Goal: Transaction & Acquisition: Purchase product/service

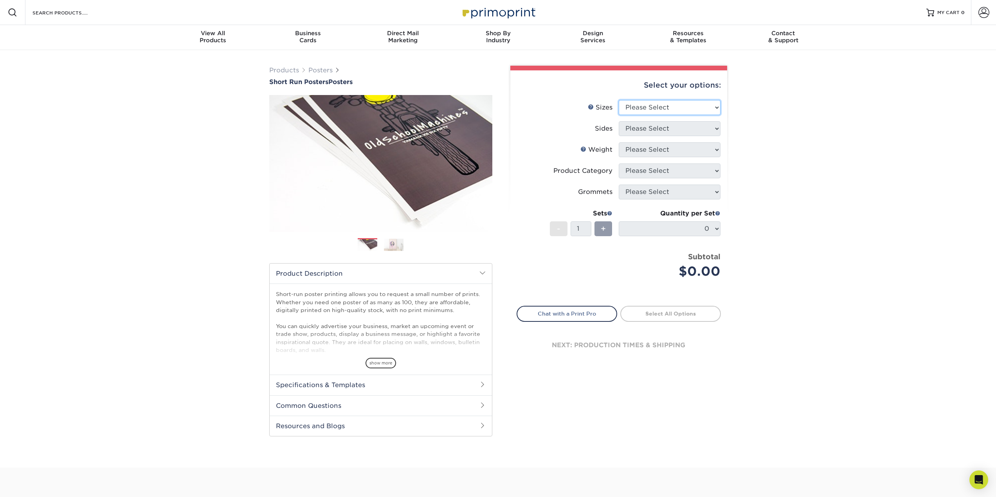
click at [663, 107] on select "Please Select 12" x 12" 12" x 15" 12" x 17" 12" x 18" 12" x 20" 12" x 24" 12" x…" at bounding box center [670, 107] width 102 height 15
select select "18.00x28.00"
click at [619, 100] on select "Please Select 12" x 12" 12" x 15" 12" x 17" 12" x 18" 12" x 20" 12" x 24" 12" x…" at bounding box center [670, 107] width 102 height 15
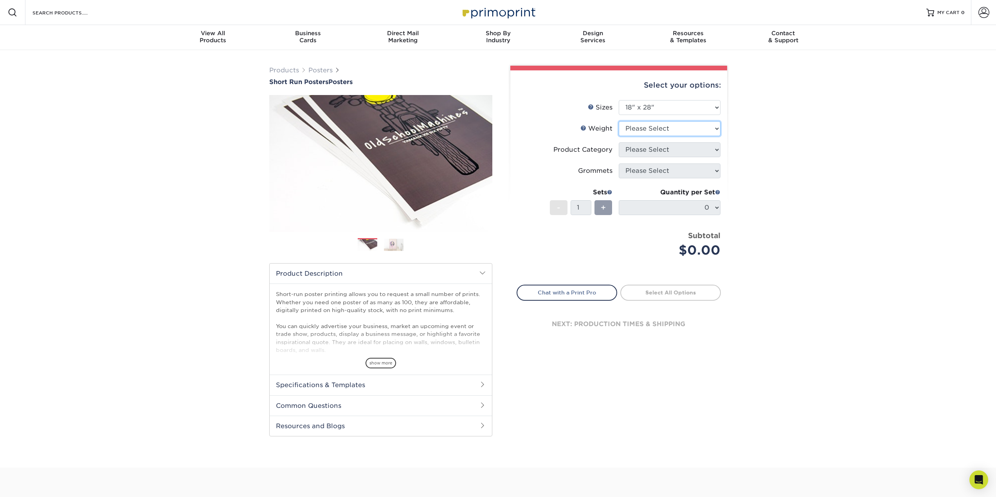
click at [657, 128] on select "Please Select 12PTC2S 8PHOTO" at bounding box center [670, 128] width 102 height 15
click at [619, 121] on select "Please Select 12PTC2S 8PHOTO" at bounding box center [670, 128] width 102 height 15
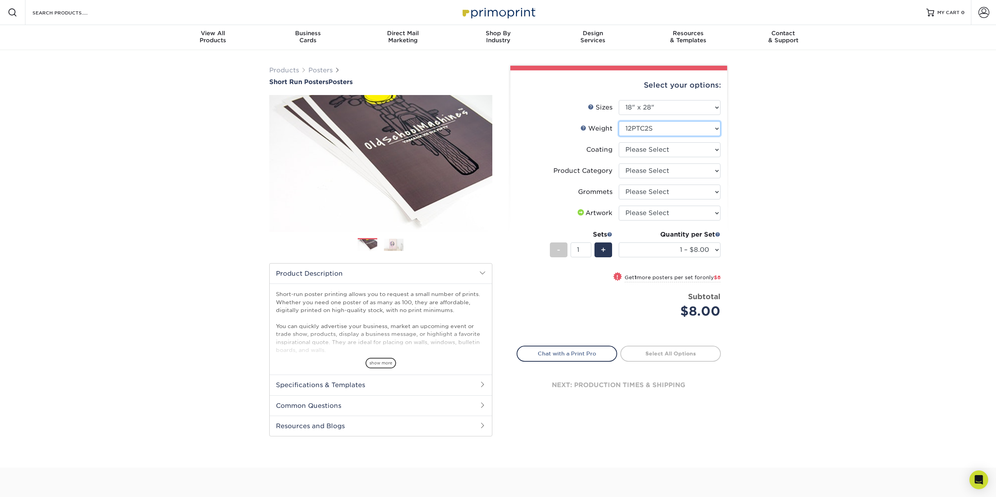
click at [668, 131] on select "Please Select 12PTC2S 8PHOTO" at bounding box center [670, 128] width 102 height 15
click at [619, 121] on select "Please Select 12PTC2S 8PHOTO" at bounding box center [670, 128] width 102 height 15
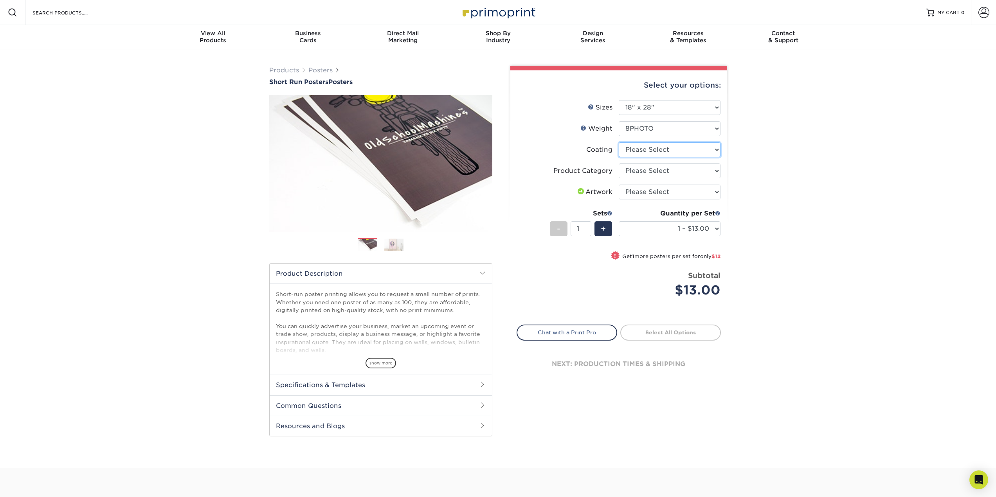
click at [676, 151] on select at bounding box center [670, 149] width 102 height 15
click at [672, 167] on select "Please Select 8mil Photopaper Poster - Gloss" at bounding box center [670, 171] width 102 height 15
click at [750, 168] on div "Products Posters Short Run Posters Posters" at bounding box center [498, 259] width 996 height 418
click at [656, 193] on select "Please Select I will upload files I need a design - $150" at bounding box center [670, 192] width 102 height 15
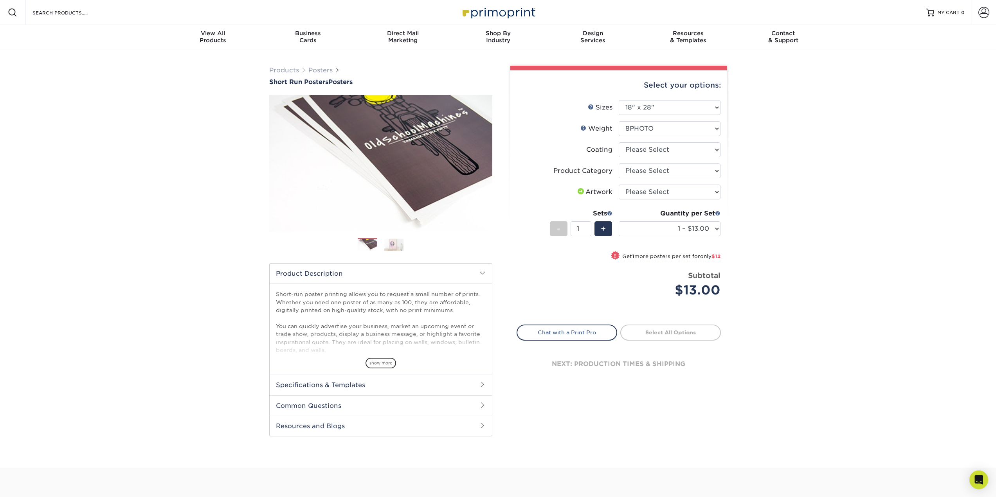
click at [772, 195] on div "Products Posters Short Run Posters Posters" at bounding box center [498, 259] width 996 height 418
click at [648, 151] on select at bounding box center [670, 149] width 102 height 15
click at [643, 129] on select "Please Select 12PTC2S 8PHOTO" at bounding box center [670, 128] width 102 height 15
select select "12PTC2S"
click at [619, 121] on select "Please Select 12PTC2S 8PHOTO" at bounding box center [670, 128] width 102 height 15
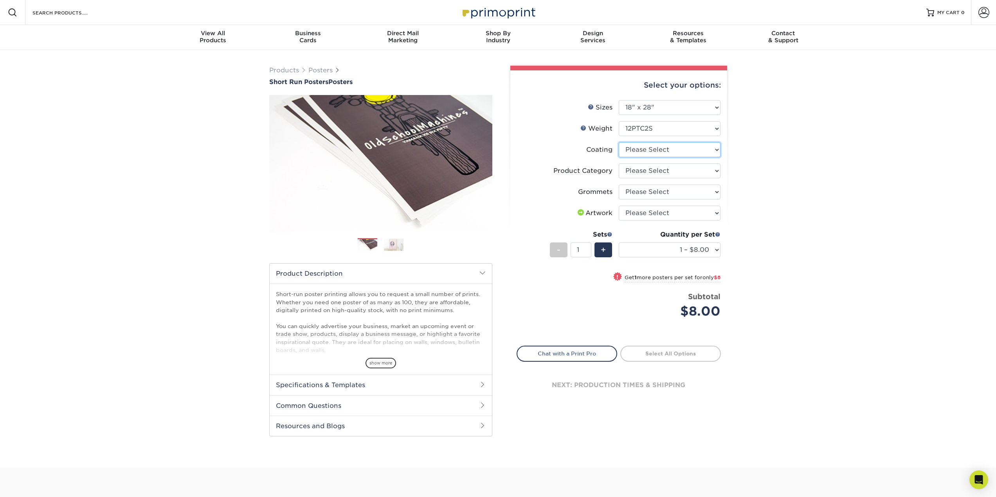
click at [647, 149] on select at bounding box center [670, 149] width 102 height 15
click at [648, 170] on select "Please Select Blockout Poster" at bounding box center [670, 171] width 102 height 15
click at [649, 193] on select "Please Select No Grommets Yes, Grommet All 4 Corners Yes, Grommets Top Corners …" at bounding box center [670, 192] width 102 height 15
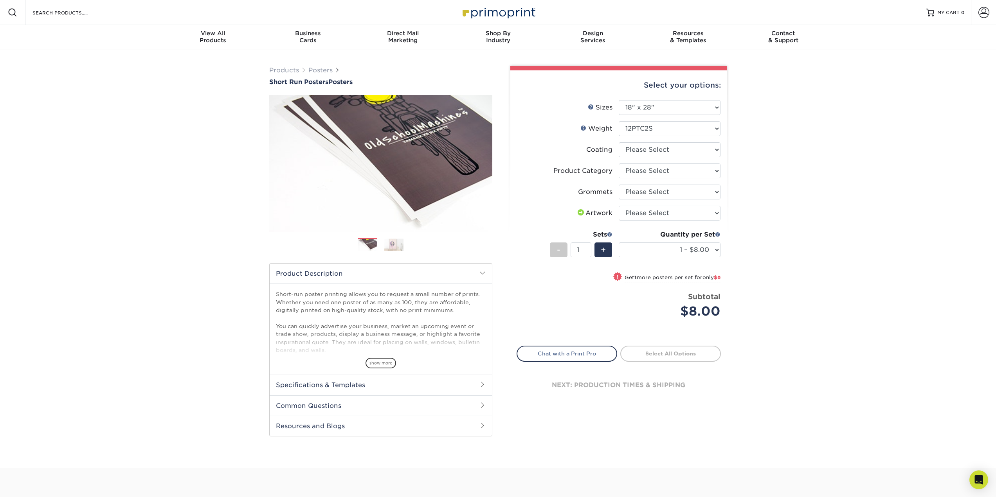
click at [765, 197] on div "Products Posters Short Run Posters Posters" at bounding box center [498, 259] width 996 height 418
click at [658, 215] on select "Please Select I will upload files I need a design - $150" at bounding box center [670, 213] width 102 height 15
click at [786, 227] on div "Products Posters Short Run Posters Posters" at bounding box center [498, 259] width 996 height 418
click at [381, 363] on span "show more" at bounding box center [381, 363] width 31 height 11
